Goal: Go to known website: Access a specific website the user already knows

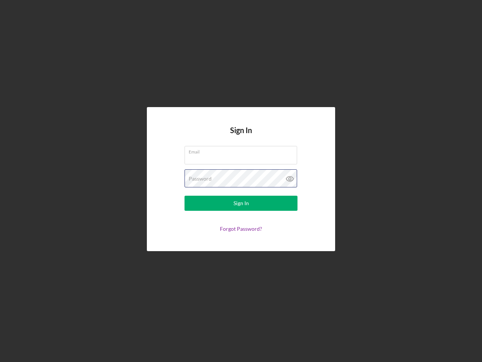
click at [241, 181] on div "Password" at bounding box center [241, 178] width 113 height 19
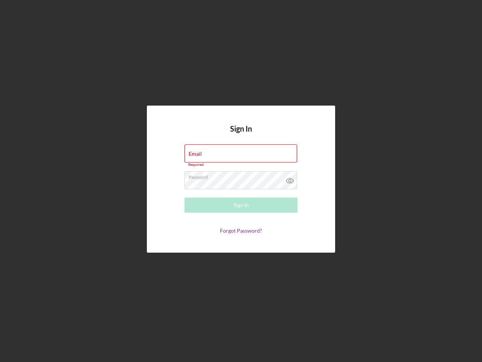
click at [290, 179] on icon at bounding box center [290, 180] width 19 height 19
